Goal: Communication & Community: Connect with others

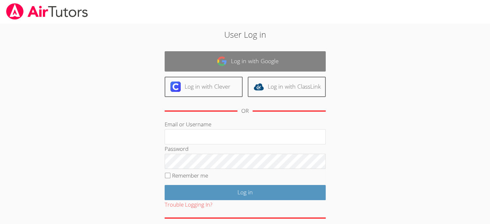
click at [229, 65] on link "Log in with Google" at bounding box center [245, 61] width 161 height 20
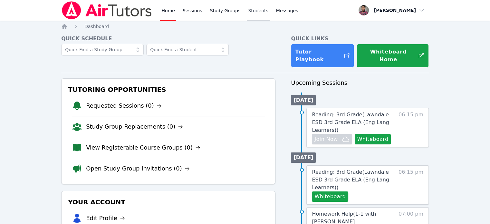
click at [255, 13] on link "Students" at bounding box center [258, 10] width 23 height 21
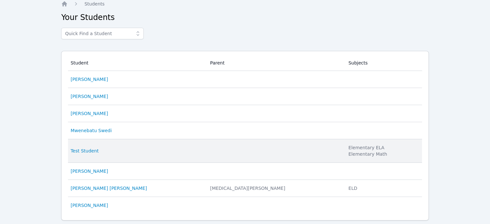
scroll to position [39, 0]
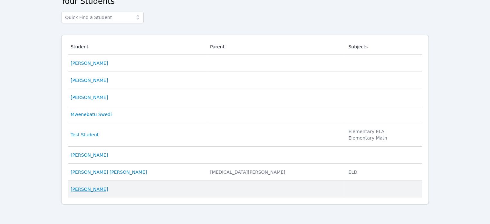
click at [88, 191] on link "[PERSON_NAME]" at bounding box center [89, 189] width 37 height 6
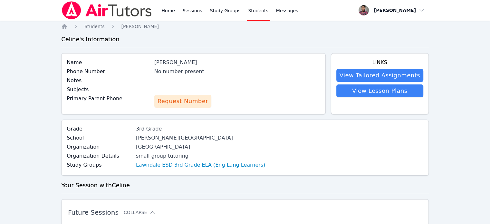
click at [171, 103] on span "Request Number" at bounding box center [182, 101] width 51 height 9
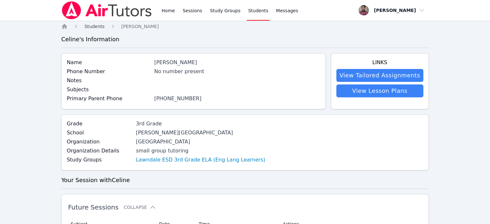
click at [90, 27] on span "Students" at bounding box center [94, 26] width 20 height 5
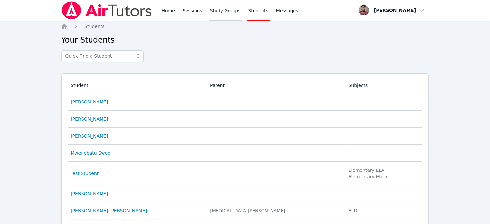
click at [219, 11] on link "Study Groups" at bounding box center [225, 10] width 33 height 21
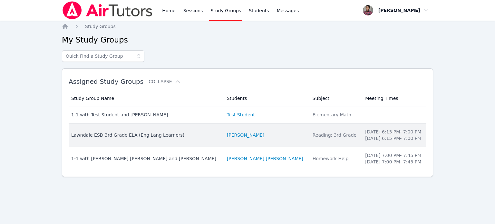
click at [141, 137] on div "Lawndale ESD 3rd Grade ELA (Eng Lang Learners)" at bounding box center [145, 135] width 148 height 6
